Goal: Transaction & Acquisition: Download file/media

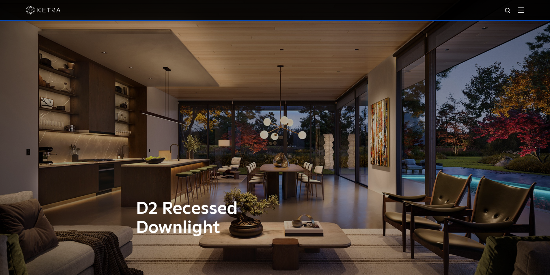
click at [512, 9] on img at bounding box center [507, 10] width 7 height 7
click at [412, 14] on div at bounding box center [275, 10] width 498 height 20
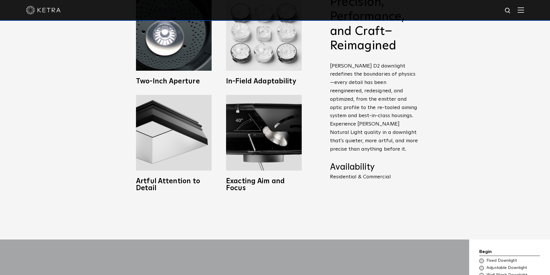
scroll to position [491, 0]
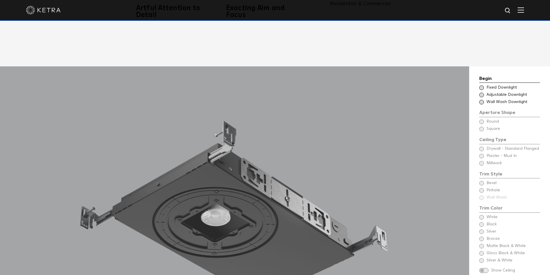
click at [483, 93] on span at bounding box center [481, 95] width 5 height 5
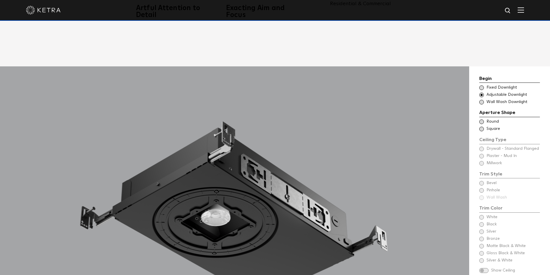
click at [481, 126] on div "Ceiling Type Square Drywall - Standard Flanged - Square Square" at bounding box center [509, 129] width 61 height 6
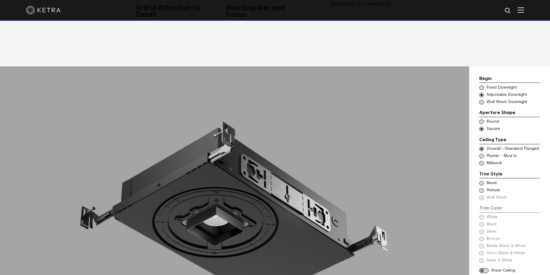
click at [481, 181] on span at bounding box center [481, 183] width 5 height 5
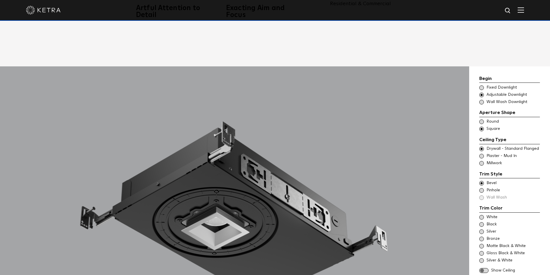
click at [482, 188] on span at bounding box center [481, 190] width 5 height 5
click at [482, 181] on span at bounding box center [481, 183] width 5 height 5
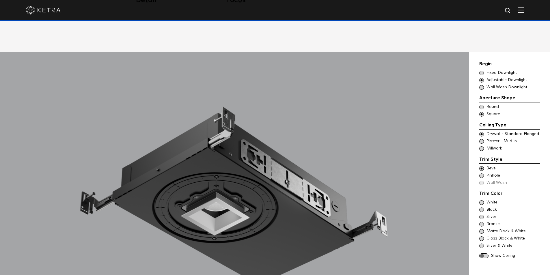
scroll to position [520, 0]
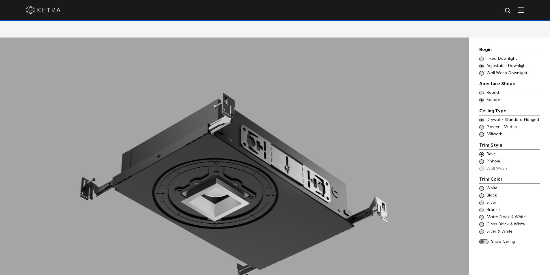
click at [481, 193] on span at bounding box center [481, 195] width 5 height 5
click at [484, 239] on span at bounding box center [483, 241] width 9 height 5
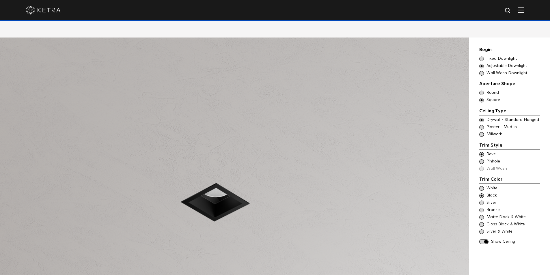
click at [484, 239] on span at bounding box center [483, 241] width 9 height 5
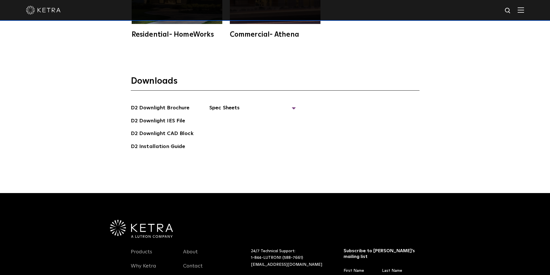
scroll to position [1646, 0]
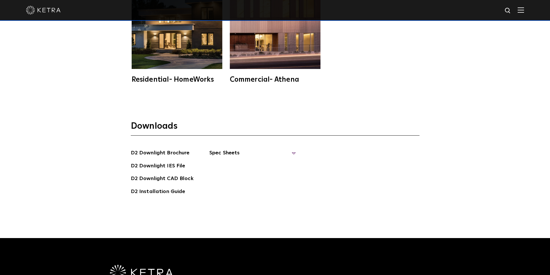
click at [221, 149] on span "Spec Sheets" at bounding box center [252, 155] width 87 height 13
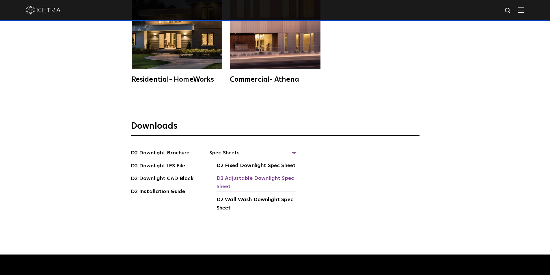
click at [244, 174] on link "D2 Adjustable Downlight Spec Sheet" at bounding box center [256, 183] width 79 height 18
click at [273, 174] on link "D2 Adjustable Downlight Spec Sheet" at bounding box center [256, 183] width 79 height 18
